Goal: Information Seeking & Learning: Learn about a topic

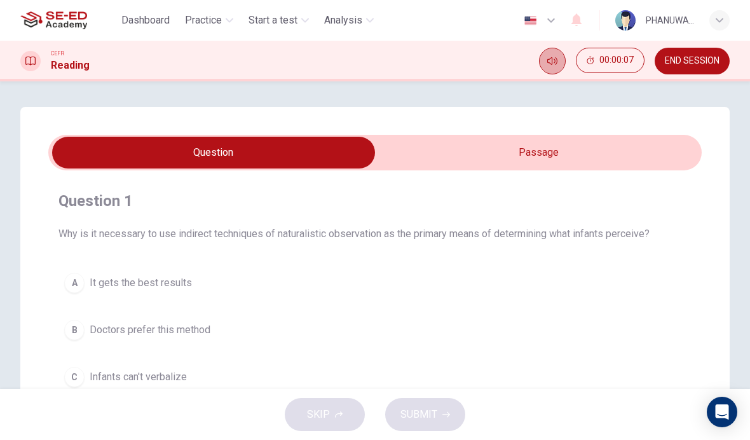
click at [552, 60] on icon "Mute" at bounding box center [552, 61] width 10 height 10
click at [548, 67] on button "Unmute" at bounding box center [552, 61] width 27 height 27
click at [210, 24] on span "Practice" at bounding box center [203, 20] width 37 height 15
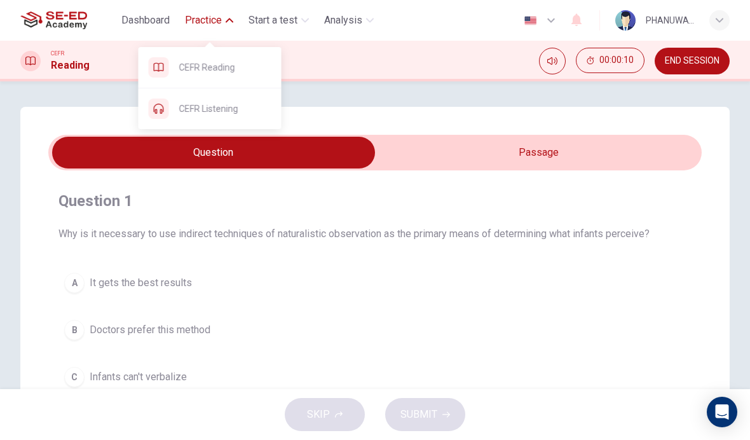
click at [193, 113] on span "CEFR Listening" at bounding box center [225, 108] width 92 height 15
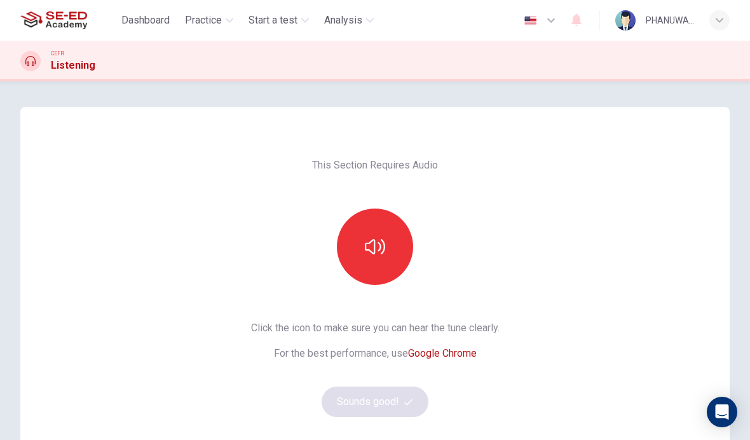
click at [388, 250] on button "button" at bounding box center [375, 246] width 76 height 76
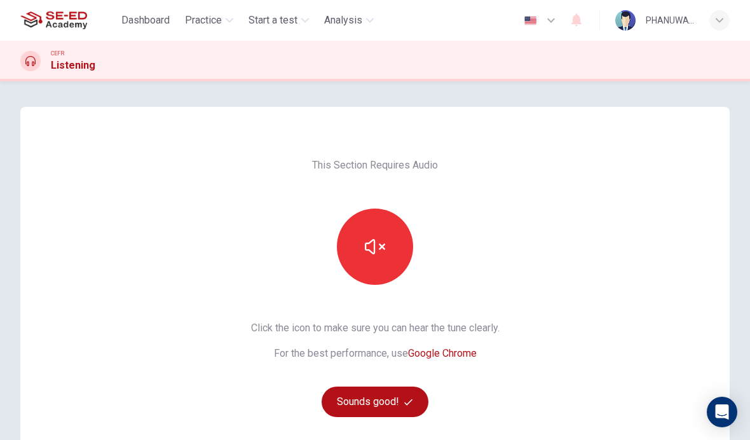
click at [390, 247] on button "button" at bounding box center [375, 246] width 76 height 76
click at [406, 400] on icon "button" at bounding box center [408, 402] width 8 height 8
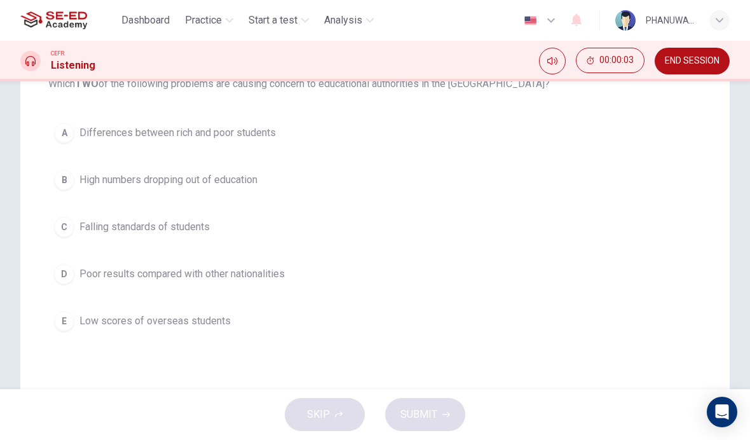
scroll to position [83, 0]
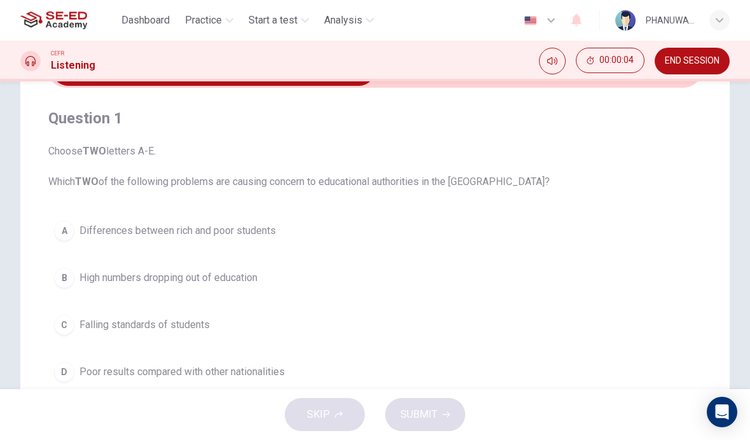
click at [64, 234] on div "A" at bounding box center [64, 231] width 20 height 20
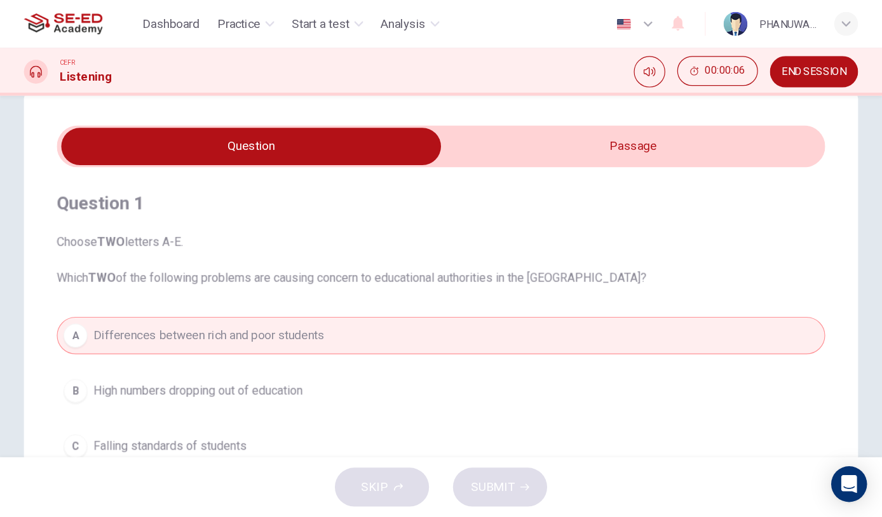
scroll to position [27, 0]
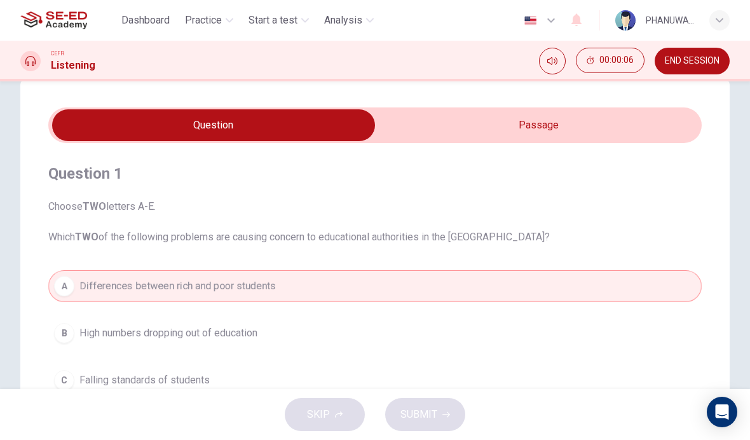
click at [501, 124] on input "checkbox" at bounding box center [214, 125] width 980 height 32
checkbox input "true"
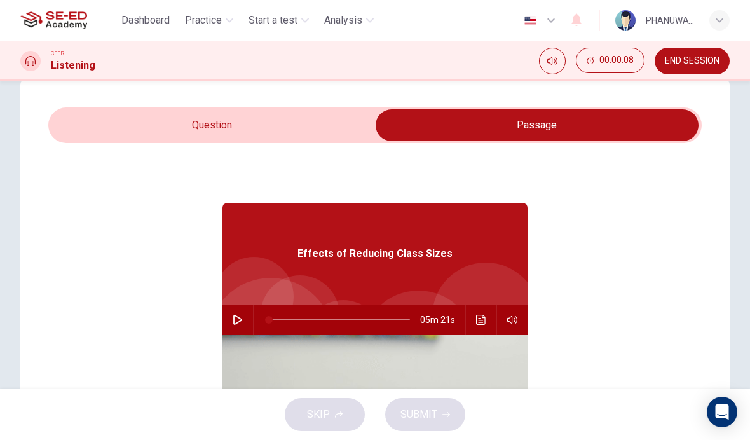
click at [240, 320] on icon "button" at bounding box center [238, 320] width 10 height 10
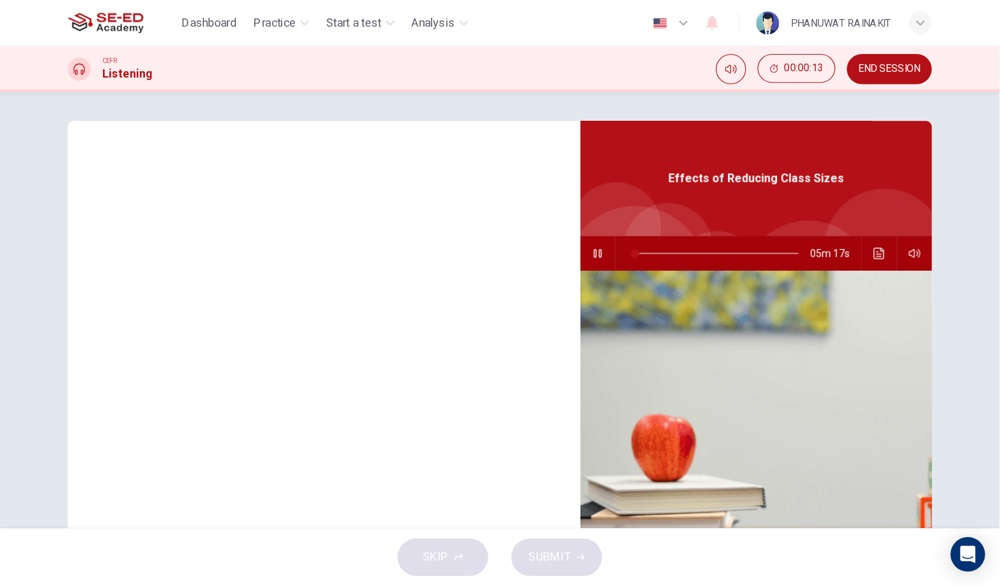
scroll to position [0, 0]
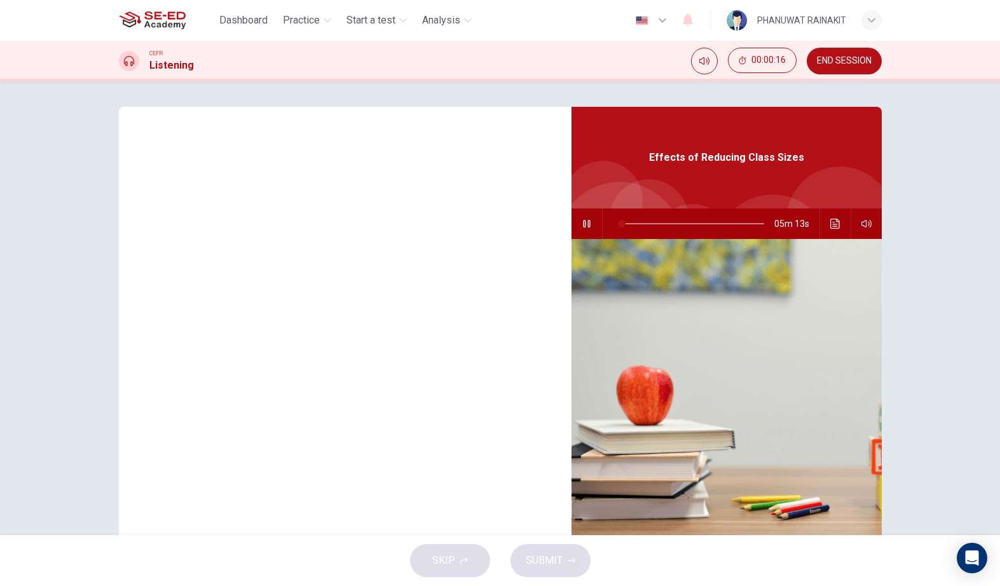
click at [140, 218] on div "Question 1 Choose TWO letters A-E. Which TWO of the following problems are caus…" at bounding box center [500, 328] width 763 height 442
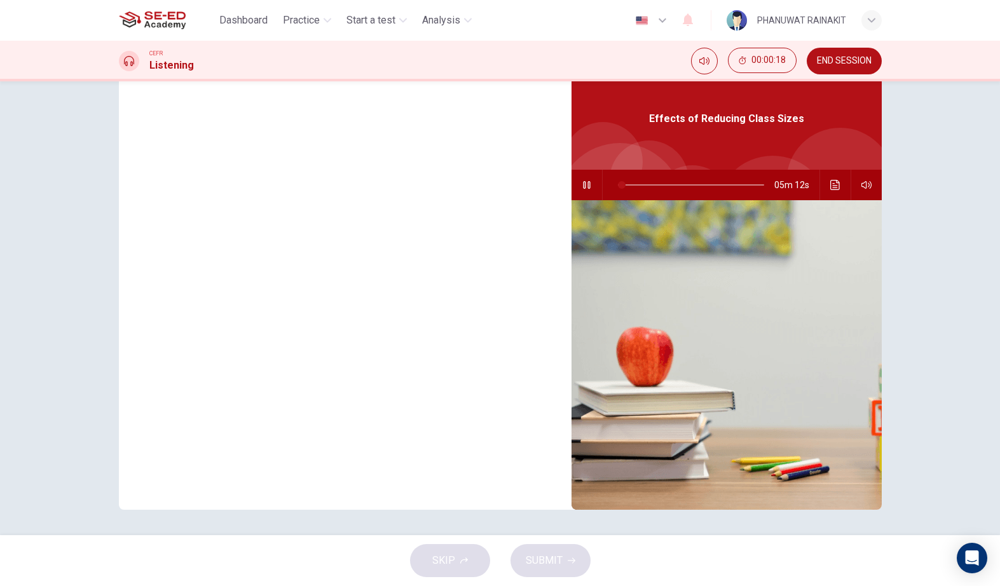
scroll to position [39, 0]
click at [749, 182] on icon "Click to see the audio transcription" at bounding box center [835, 185] width 10 height 10
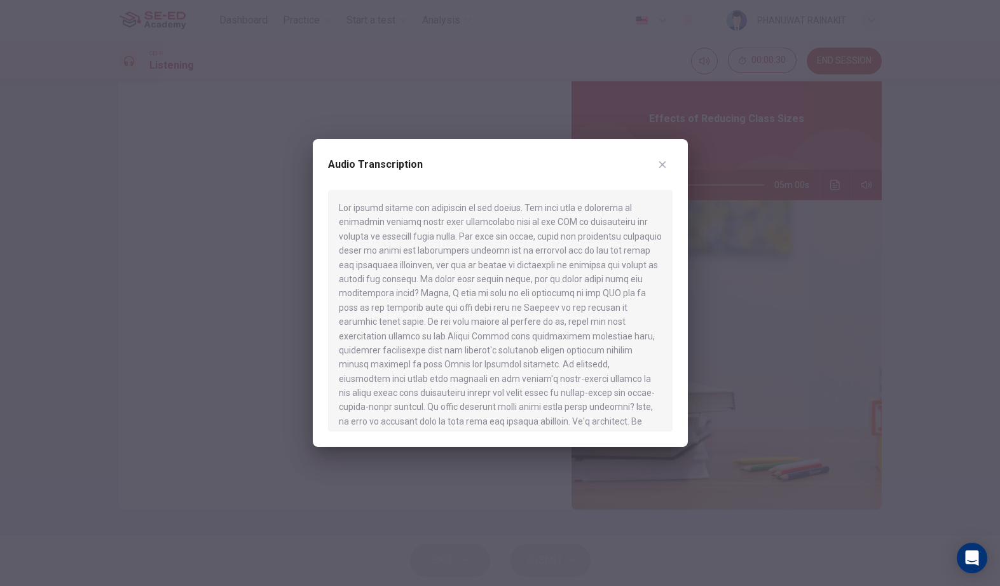
click at [667, 159] on button "button" at bounding box center [662, 164] width 20 height 20
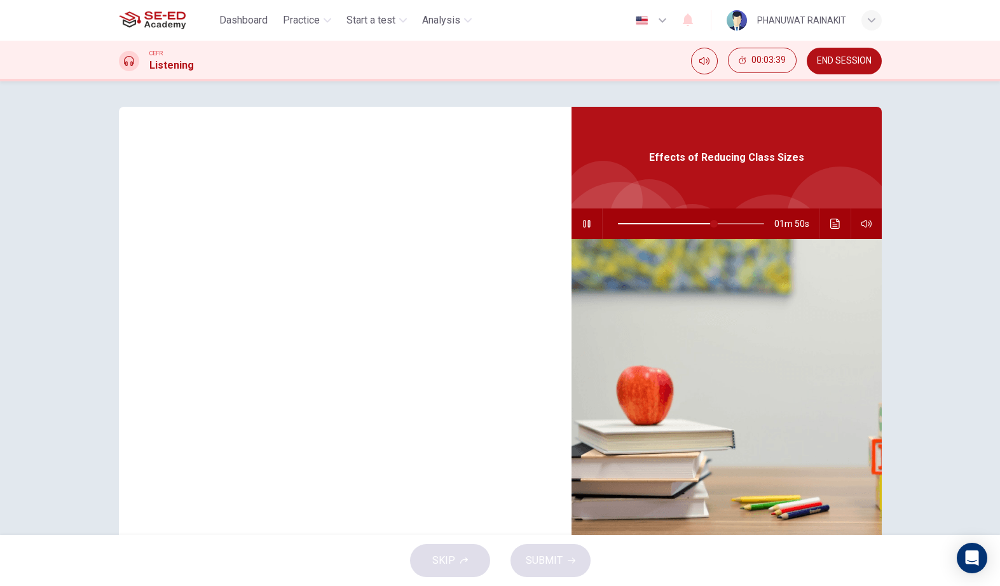
click at [742, 156] on span "Effects of Reducing Class Sizes" at bounding box center [726, 157] width 155 height 15
click at [587, 218] on button "button" at bounding box center [586, 223] width 20 height 31
type input "66"
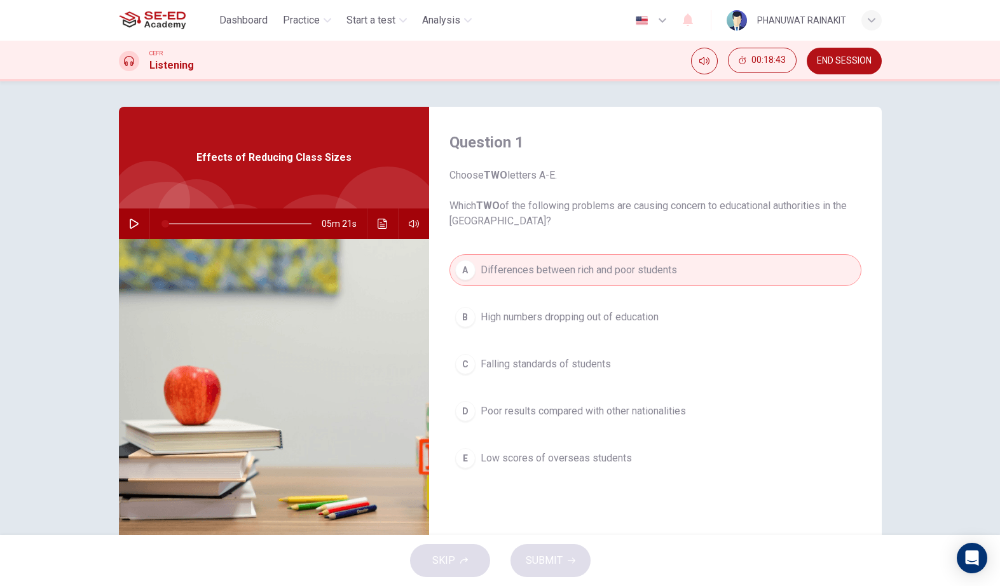
click at [137, 222] on icon "button" at bounding box center [134, 224] width 10 height 10
click at [382, 224] on icon "Click to see the audio transcription" at bounding box center [382, 224] width 10 height 10
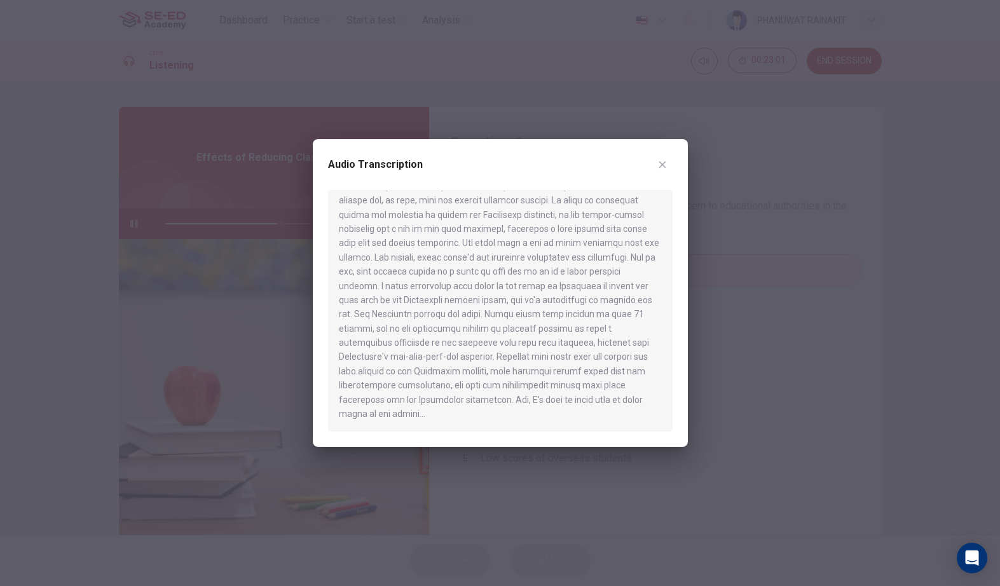
scroll to position [829, 0]
click at [741, 192] on div at bounding box center [500, 293] width 1000 height 586
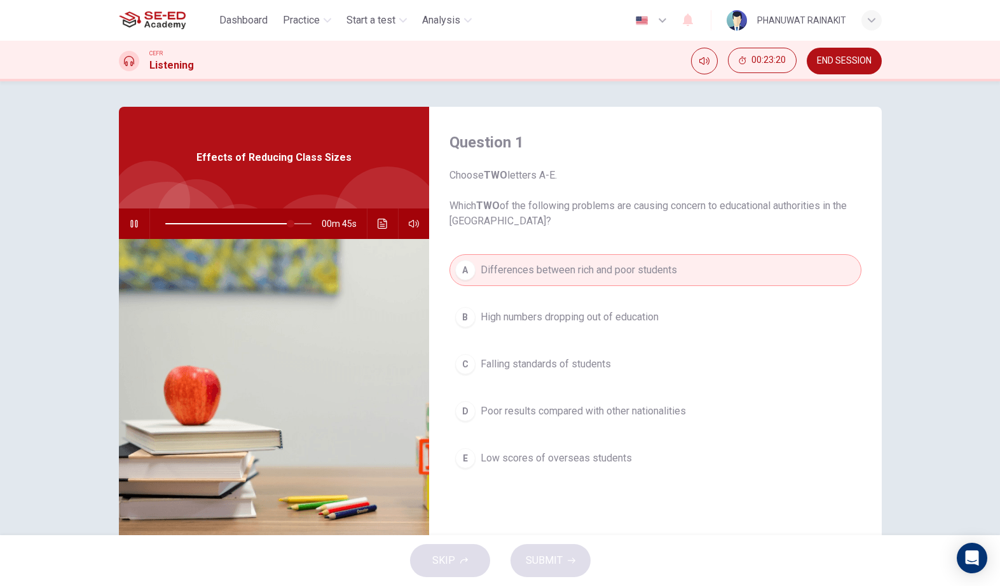
click at [646, 284] on button "A Differences between rich and poor students" at bounding box center [655, 270] width 412 height 32
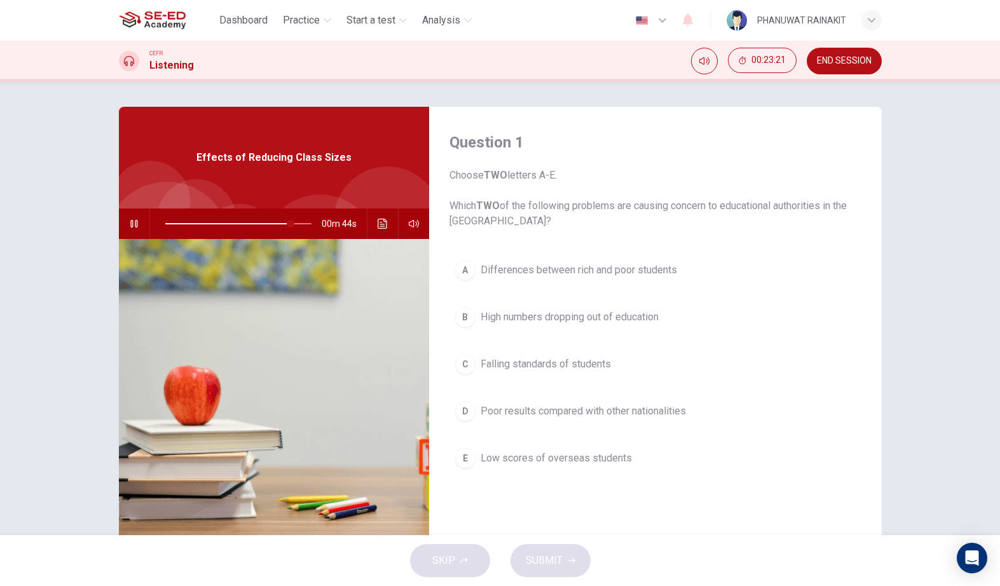
click at [625, 311] on span "High numbers dropping out of education" at bounding box center [569, 316] width 178 height 15
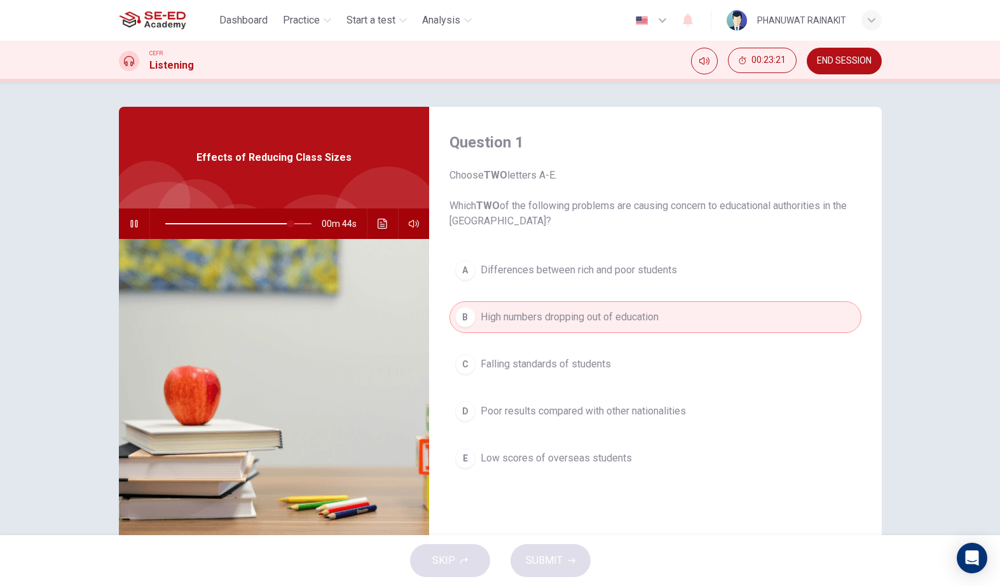
click at [647, 279] on button "A Differences between rich and poor students" at bounding box center [655, 270] width 412 height 32
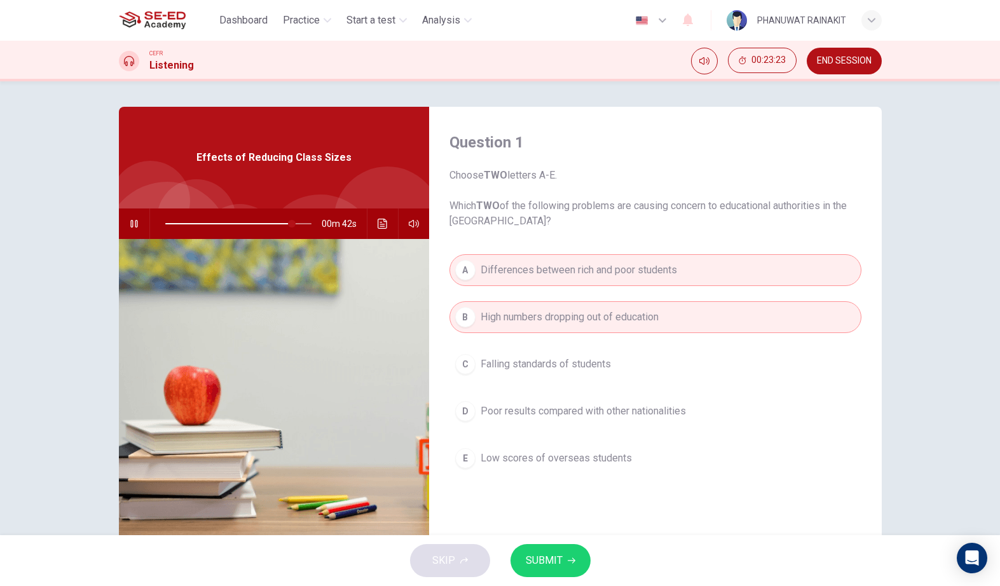
click at [701, 311] on button "B High numbers dropping out of education" at bounding box center [655, 317] width 412 height 32
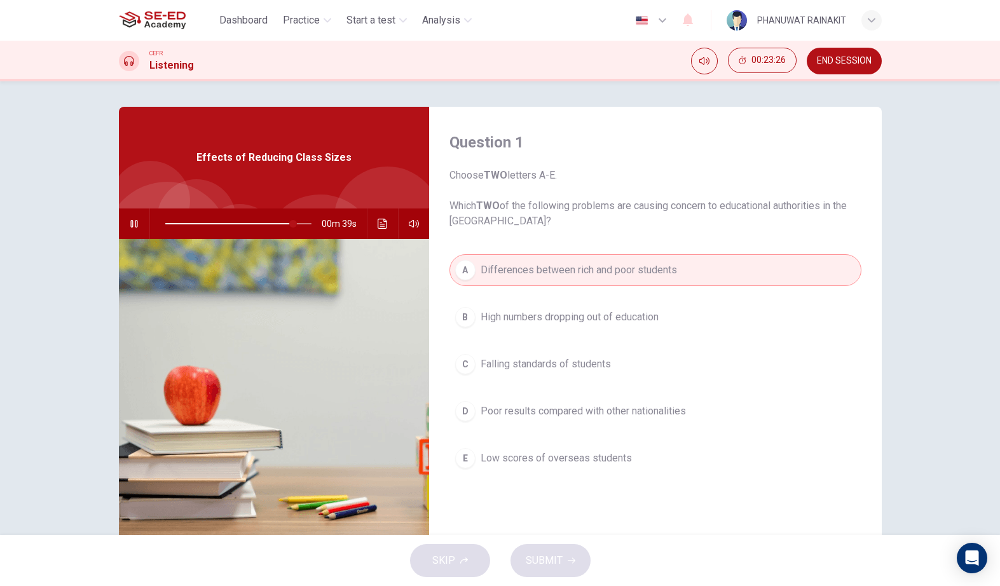
click at [571, 439] on div "SKIP SUBMIT" at bounding box center [500, 560] width 1000 height 51
click at [658, 281] on button "A Differences between rich and poor students" at bounding box center [655, 270] width 412 height 32
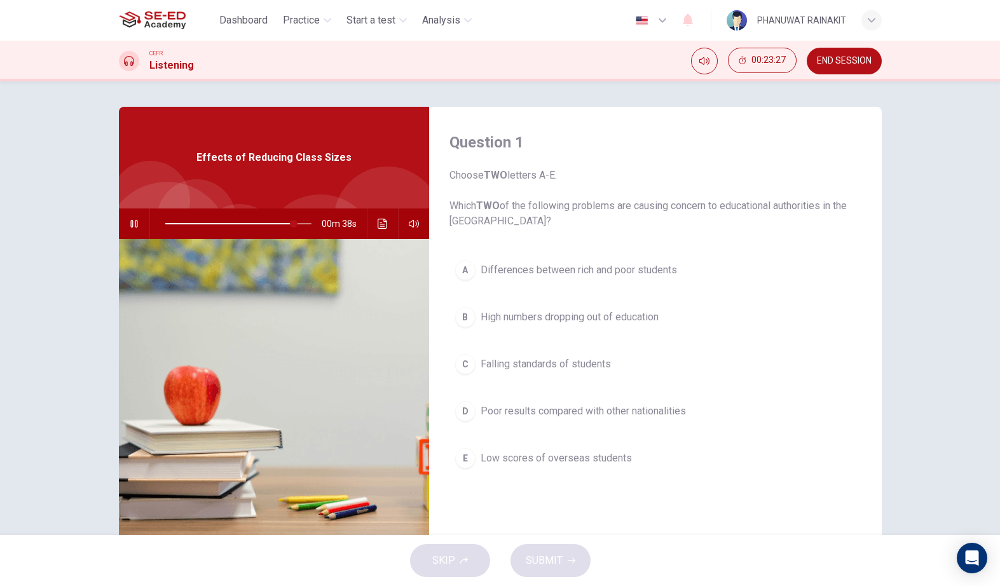
click at [709, 259] on button "A Differences between rich and poor students" at bounding box center [655, 270] width 412 height 32
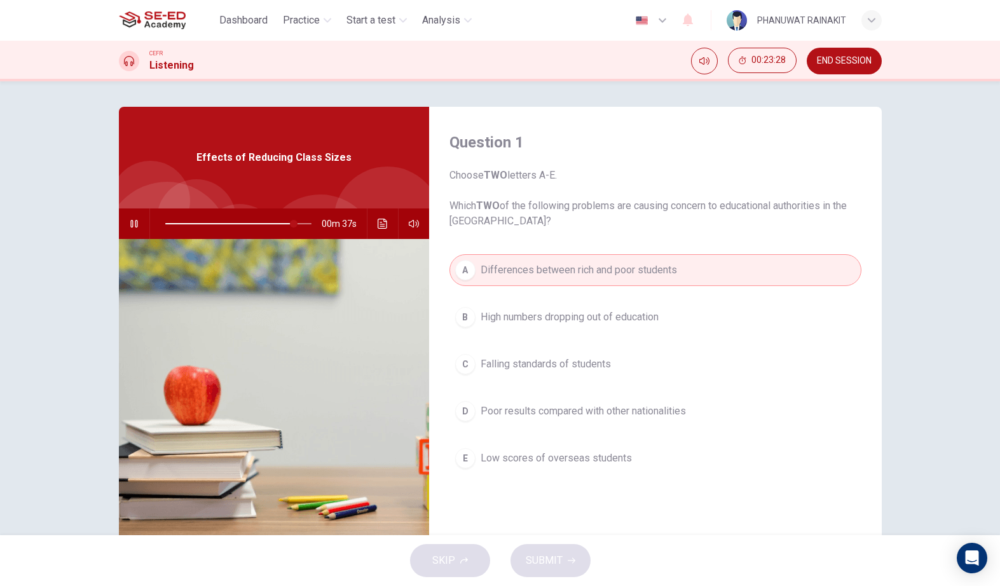
click at [705, 322] on button "B High numbers dropping out of education" at bounding box center [655, 317] width 412 height 32
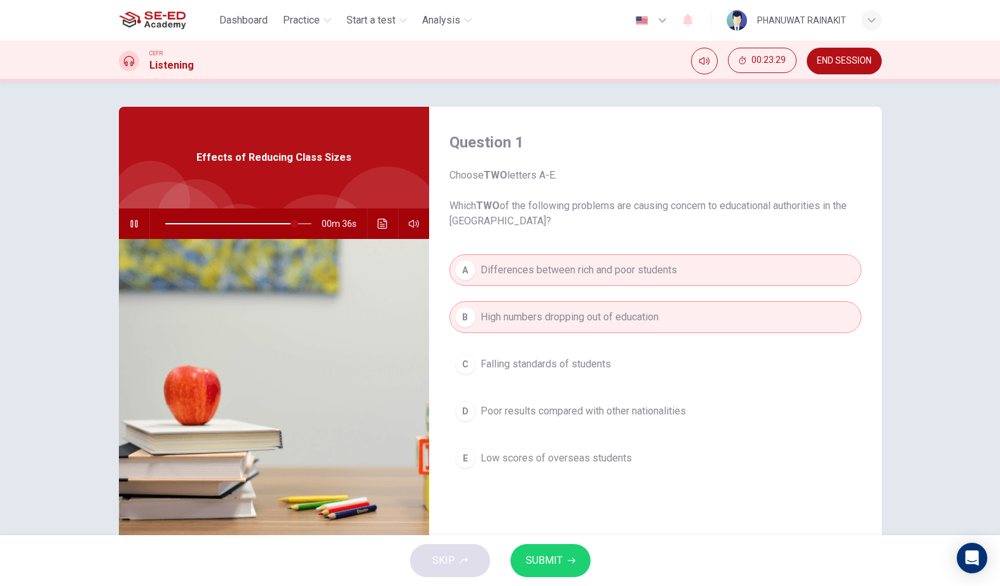
click at [569, 439] on button "SUBMIT" at bounding box center [550, 560] width 80 height 33
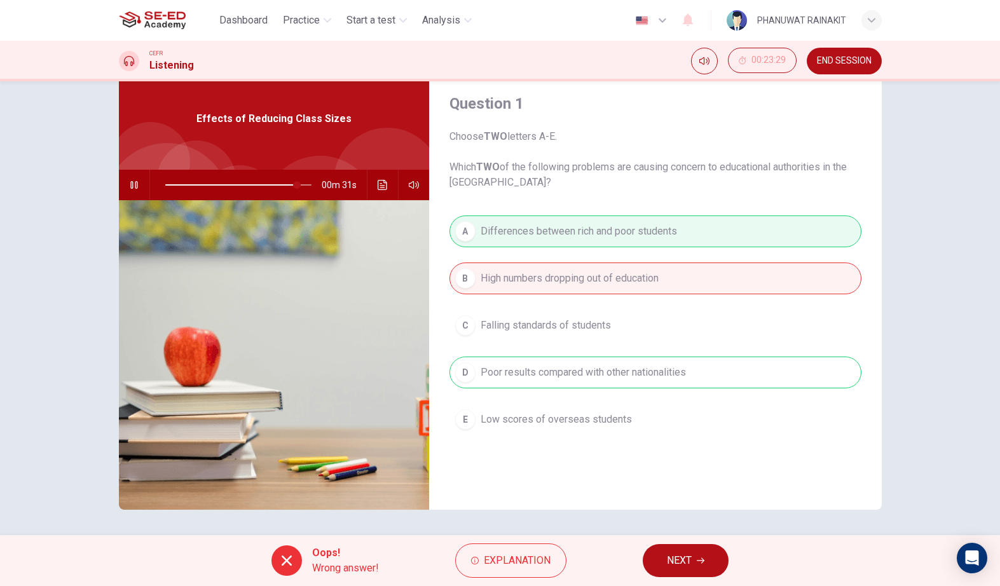
scroll to position [39, 0]
click at [695, 439] on button "NEXT" at bounding box center [685, 560] width 86 height 33
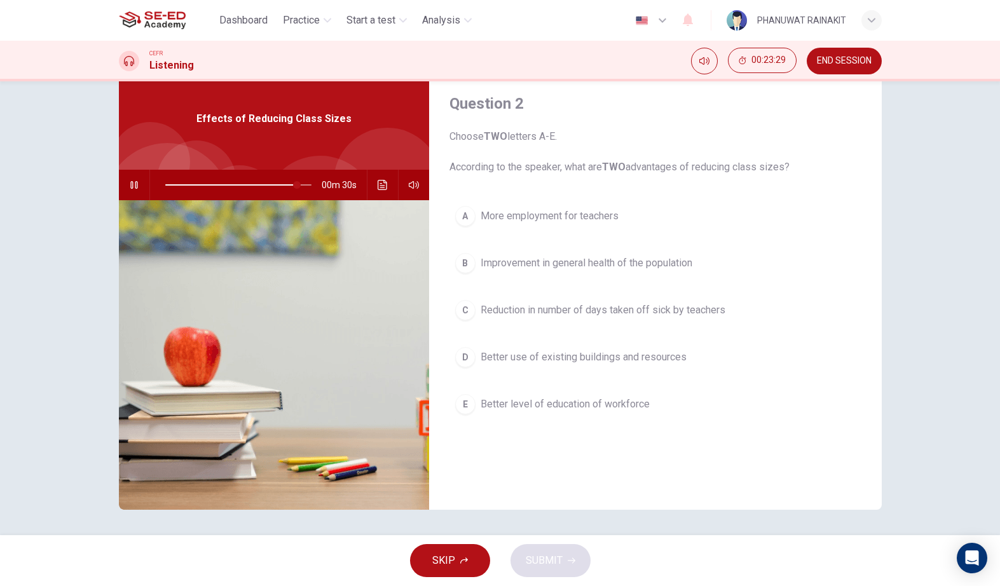
click at [689, 219] on button "A More employment for teachers" at bounding box center [655, 216] width 412 height 32
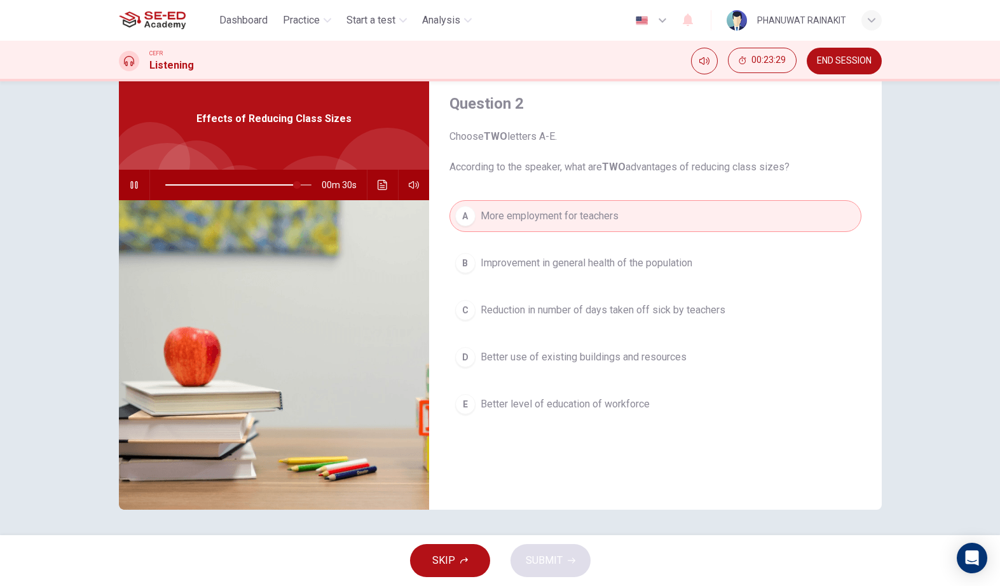
click at [689, 219] on button "A More employment for teachers" at bounding box center [655, 216] width 412 height 32
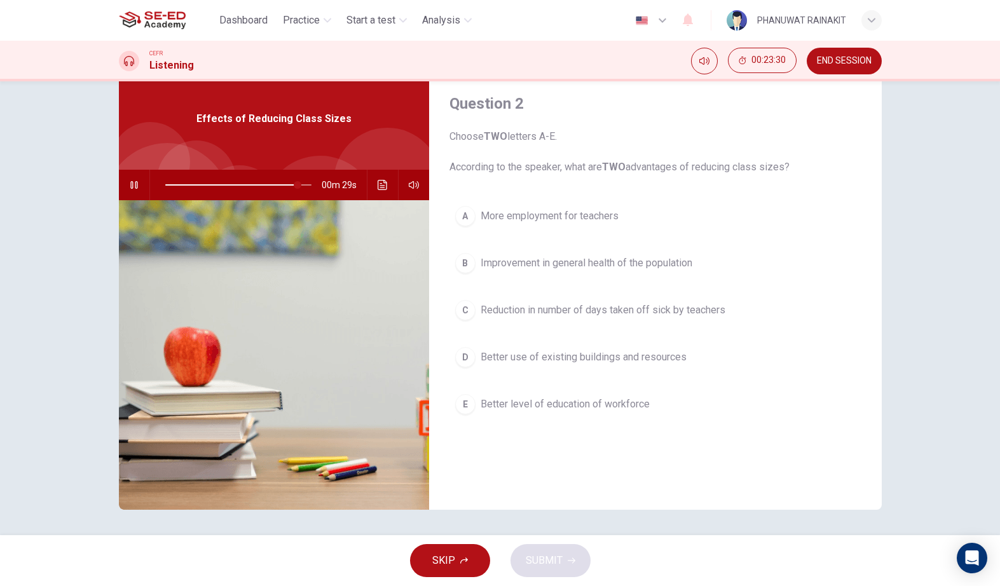
click at [618, 210] on span "More employment for teachers" at bounding box center [549, 215] width 138 height 15
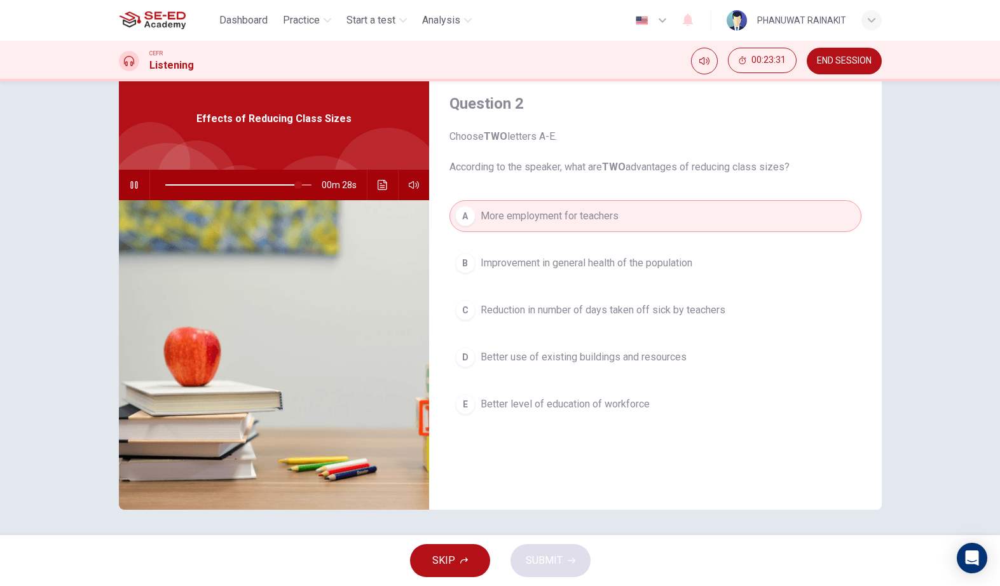
click at [585, 260] on span "Improvement in general health of the population" at bounding box center [586, 262] width 212 height 15
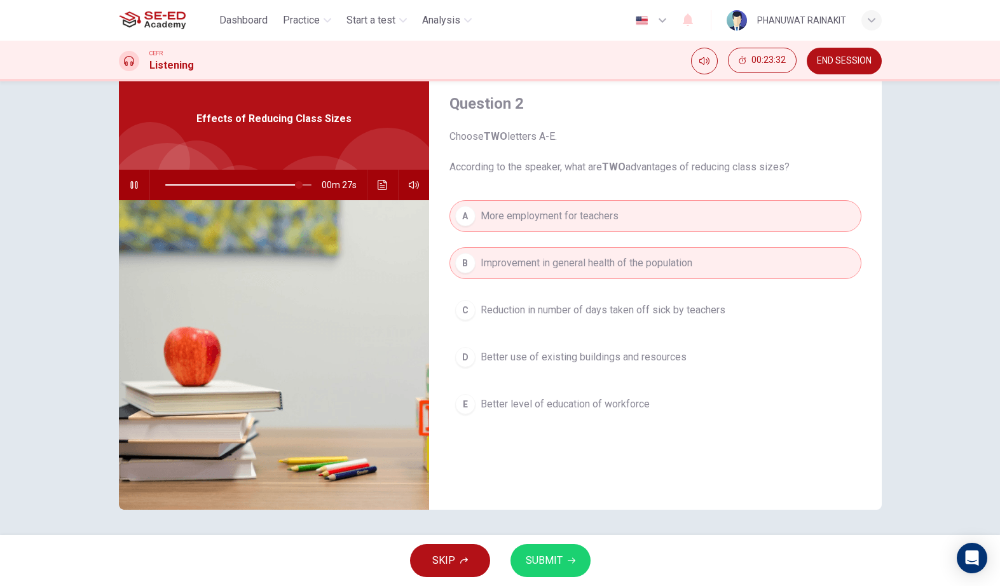
click at [566, 439] on button "SUBMIT" at bounding box center [550, 560] width 80 height 33
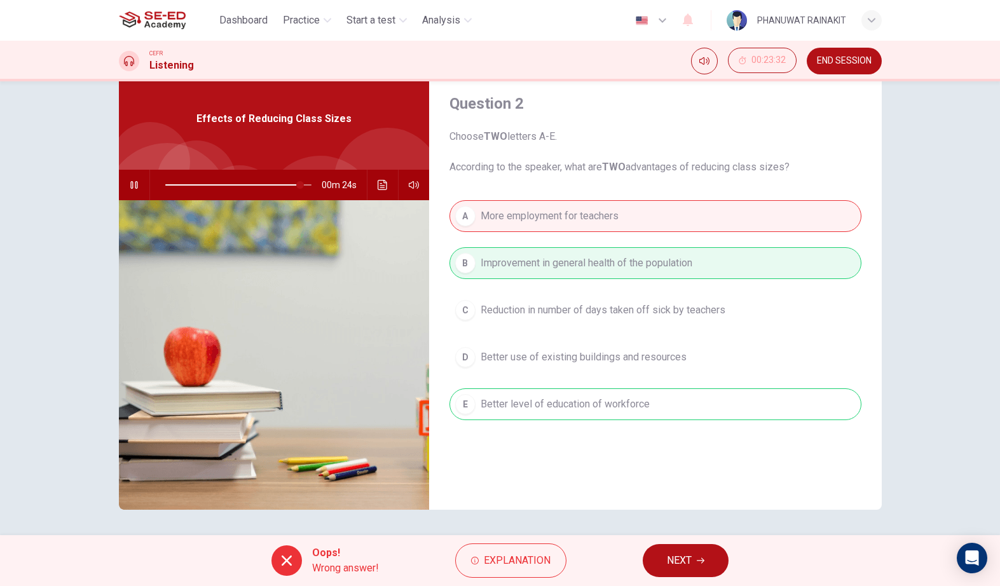
click at [683, 439] on button "NEXT" at bounding box center [685, 560] width 86 height 33
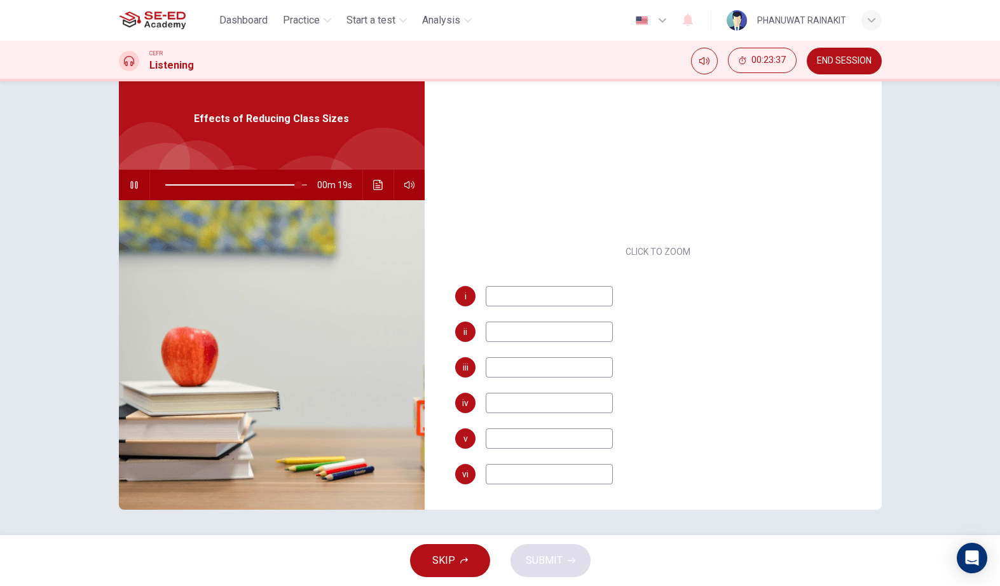
scroll to position [182, 0]
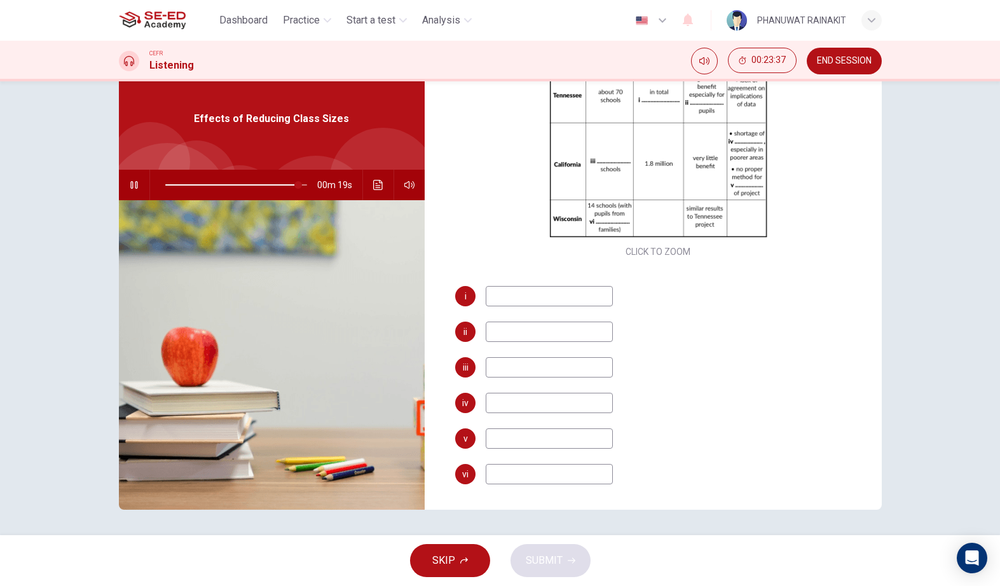
click at [471, 439] on button "SKIP" at bounding box center [450, 560] width 80 height 33
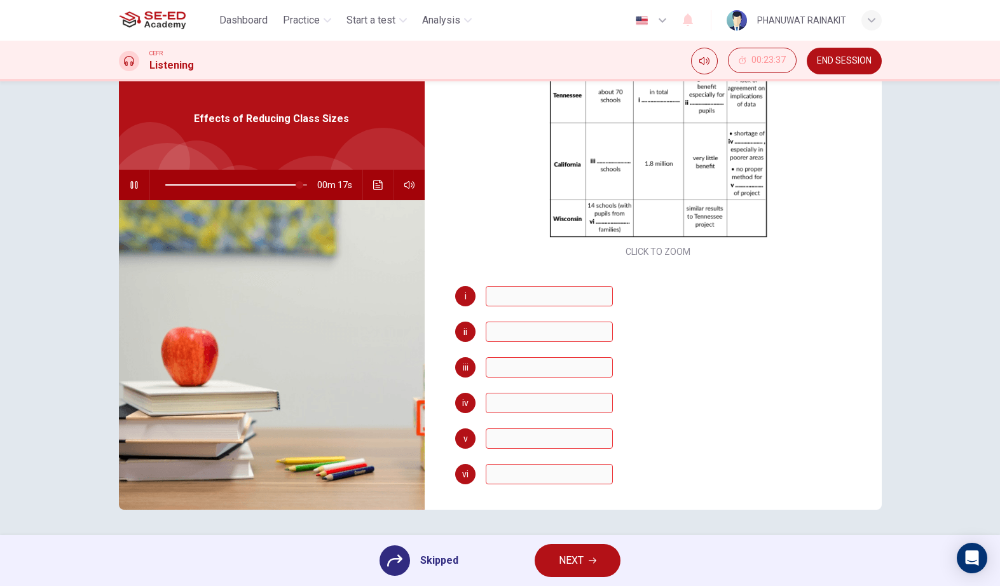
type input "95"
click at [420, 439] on div "Skipped" at bounding box center [418, 560] width 79 height 31
click at [577, 439] on span "NEXT" at bounding box center [571, 561] width 25 height 18
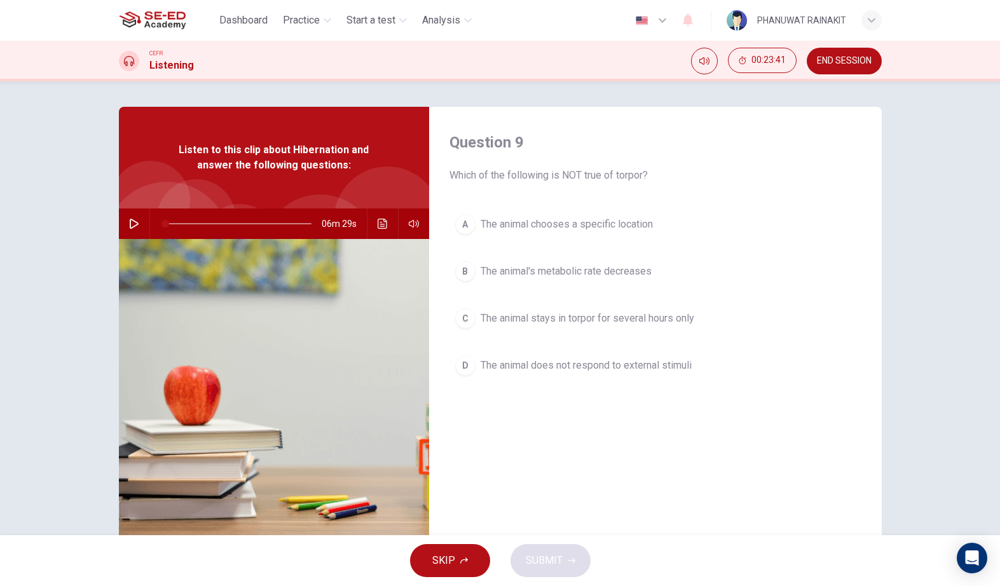
scroll to position [0, 0]
click at [454, 439] on button "SKIP" at bounding box center [450, 560] width 80 height 33
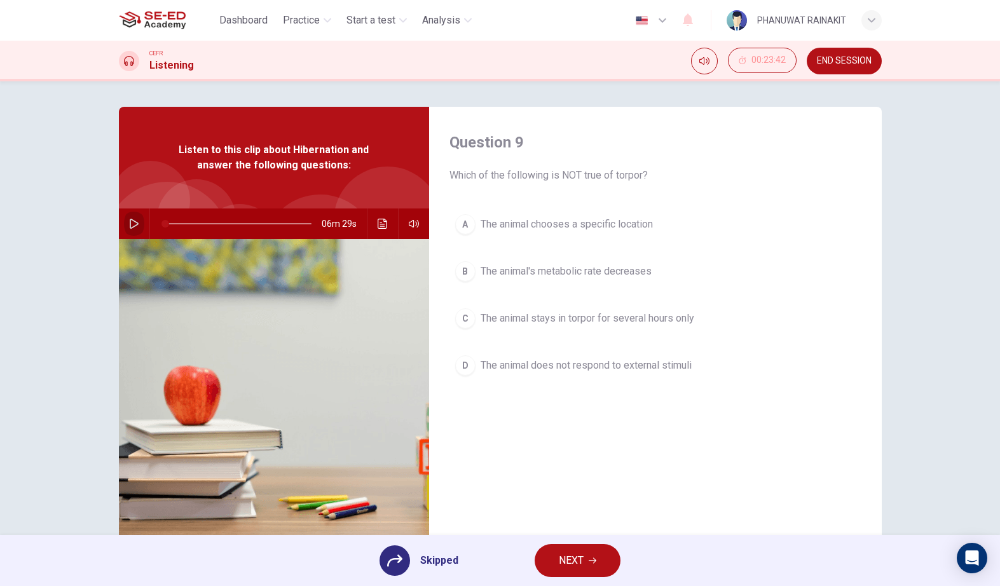
click at [133, 210] on button "button" at bounding box center [134, 223] width 20 height 31
click at [382, 209] on button "Click to see the audio transcription" at bounding box center [382, 223] width 20 height 31
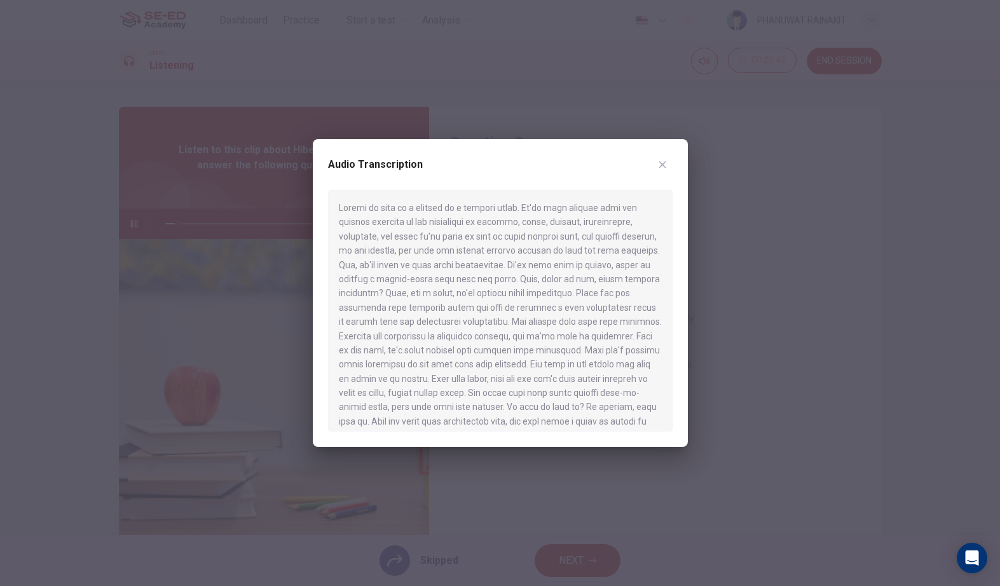
click at [663, 139] on div at bounding box center [500, 293] width 1000 height 586
click at [668, 144] on h4 "Question 9" at bounding box center [655, 142] width 412 height 20
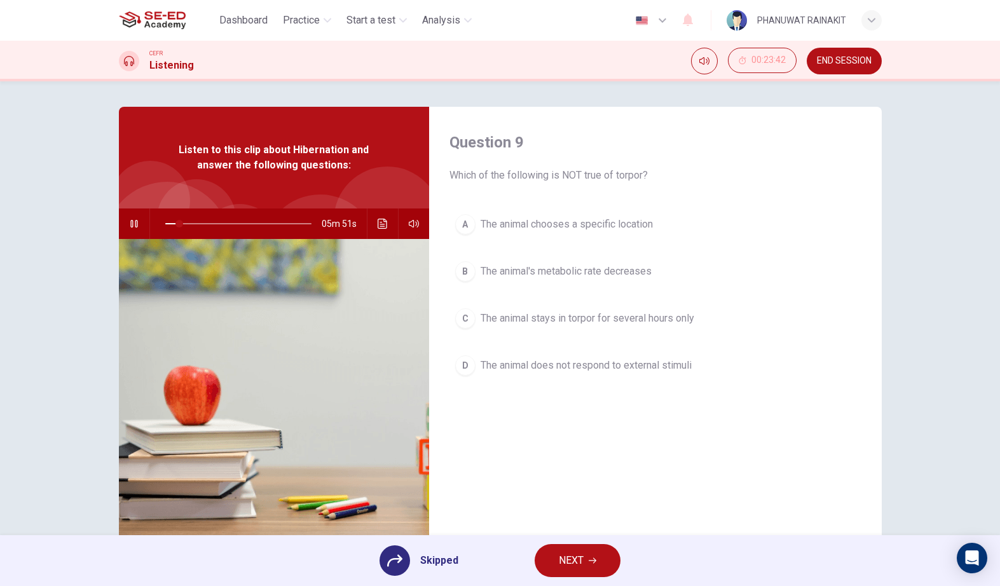
click at [131, 237] on button "button" at bounding box center [134, 223] width 20 height 31
click at [749, 29] on div "PHANUWAT RAINAKIT" at bounding box center [803, 20] width 155 height 20
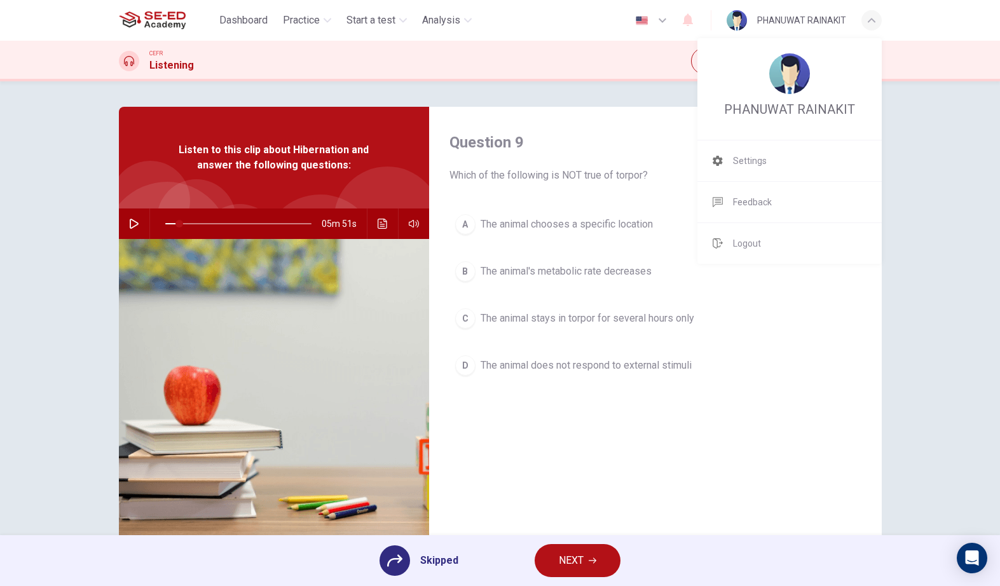
click at [749, 250] on div at bounding box center [500, 293] width 1000 height 586
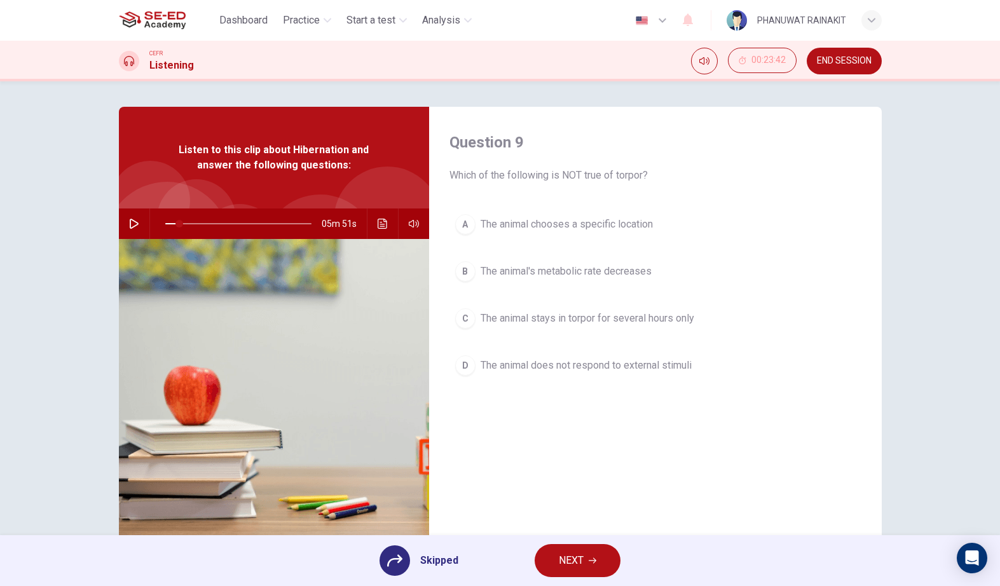
click at [132, 234] on button "button" at bounding box center [134, 223] width 20 height 31
click at [375, 222] on button "Click to see the audio transcription" at bounding box center [382, 223] width 20 height 31
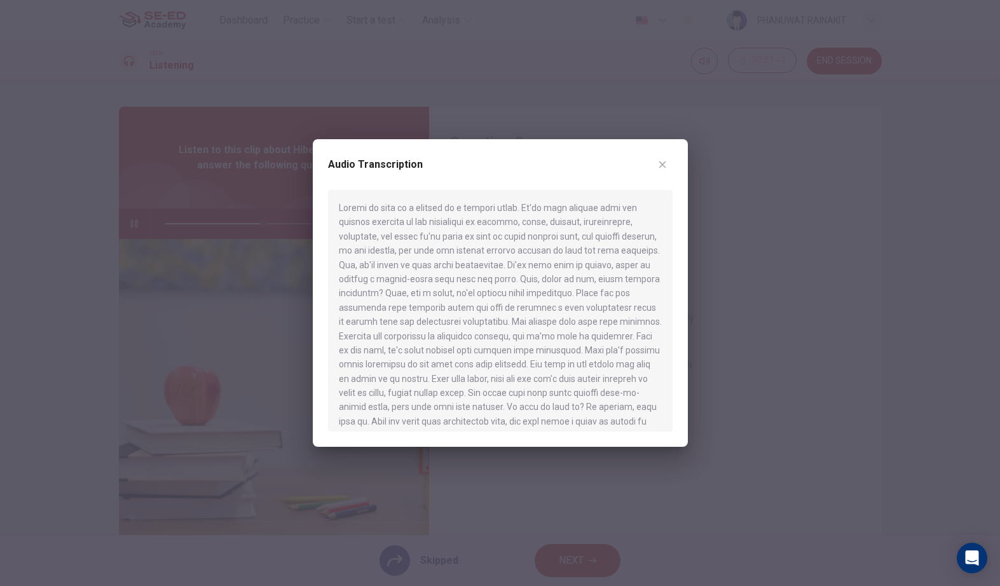
click at [80, 355] on div at bounding box center [500, 293] width 1000 height 586
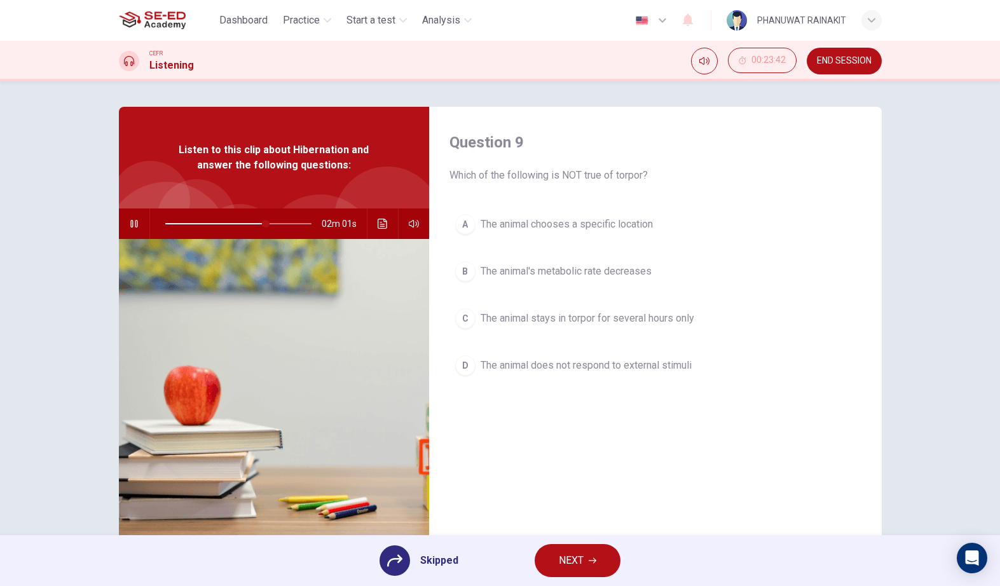
click at [105, 142] on div "Question 9 Which of the following is NOT true of torpor? A The animal chooses a…" at bounding box center [499, 328] width 803 height 442
click at [133, 214] on button "button" at bounding box center [134, 223] width 20 height 31
type input "69"
click at [749, 63] on span "END SESSION" at bounding box center [844, 61] width 55 height 10
